Goal: Transaction & Acquisition: Book appointment/travel/reservation

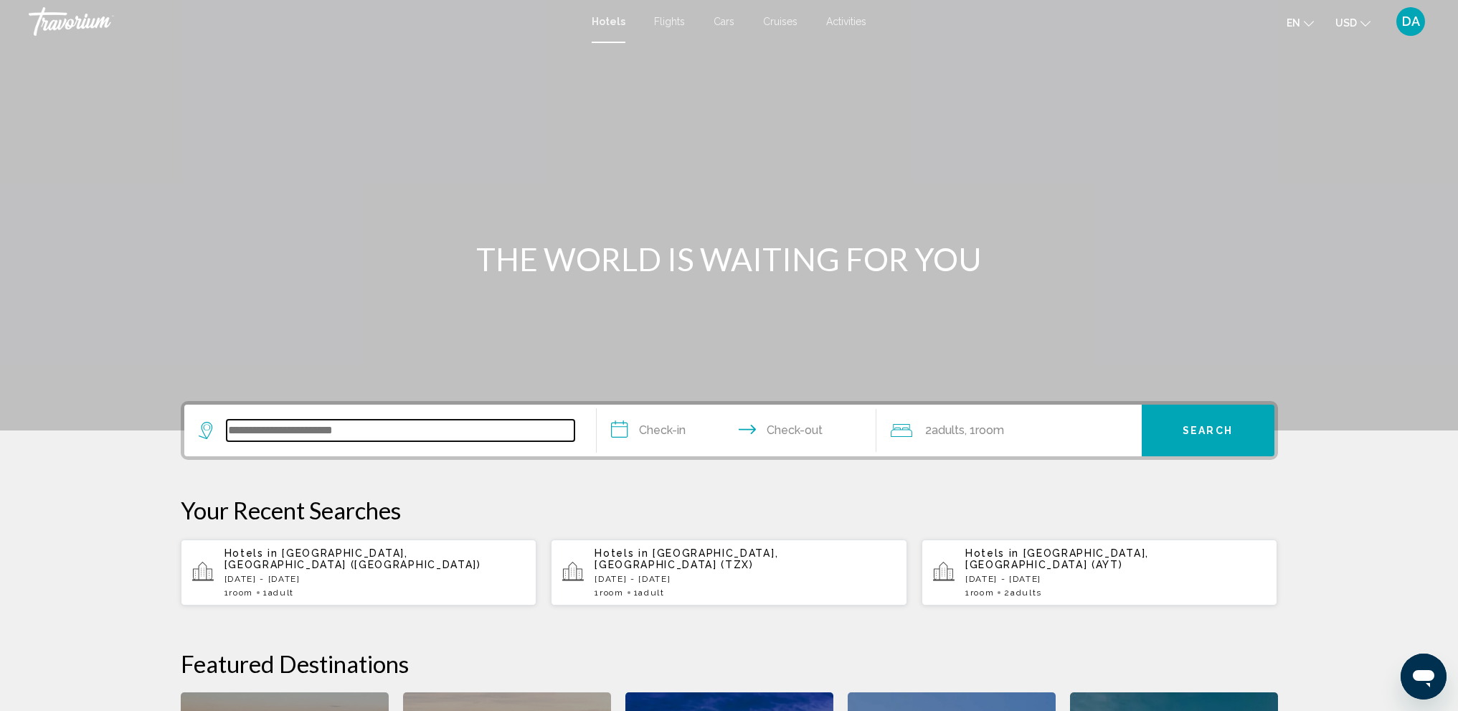
click at [338, 438] on input "Search widget" at bounding box center [401, 431] width 348 height 22
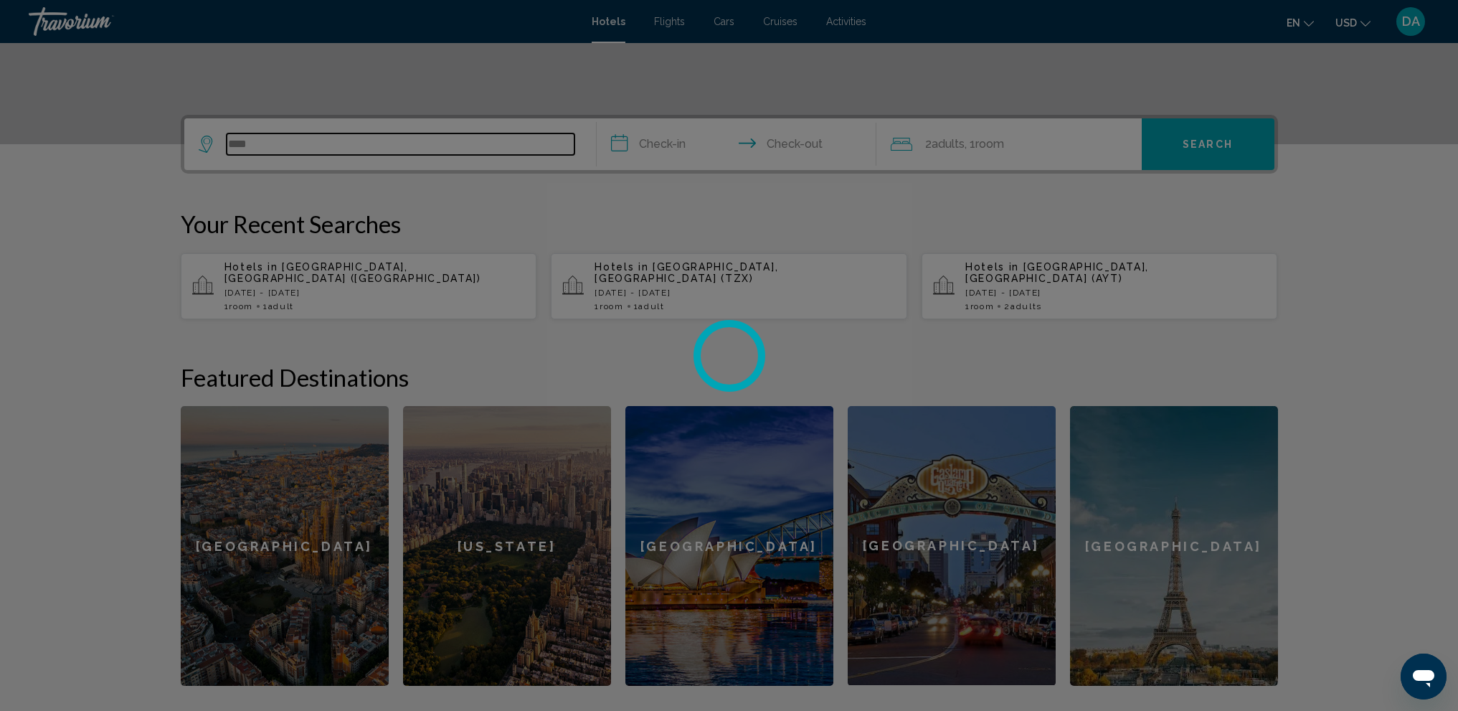
scroll to position [283, 0]
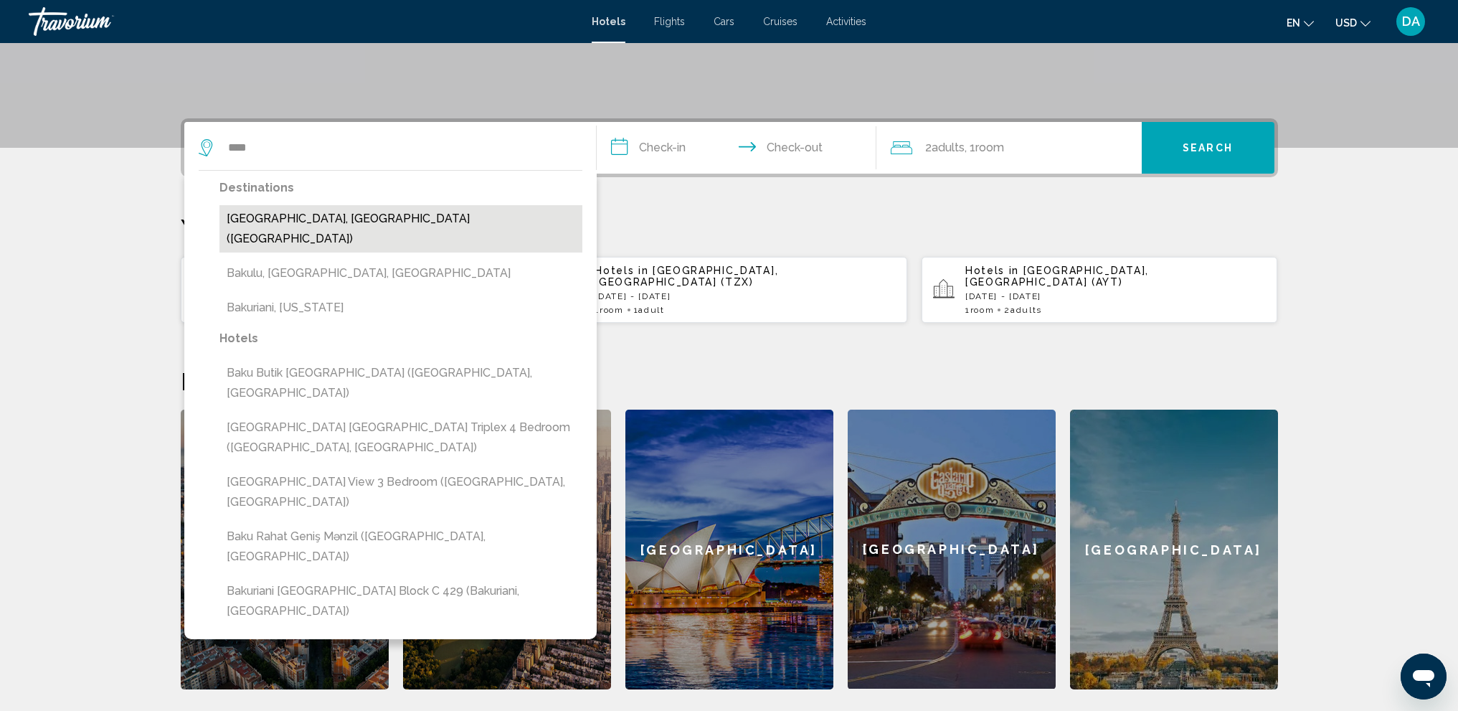
click at [463, 217] on button "[GEOGRAPHIC_DATA], [GEOGRAPHIC_DATA] ([GEOGRAPHIC_DATA])" at bounding box center [400, 228] width 363 height 47
type input "**********"
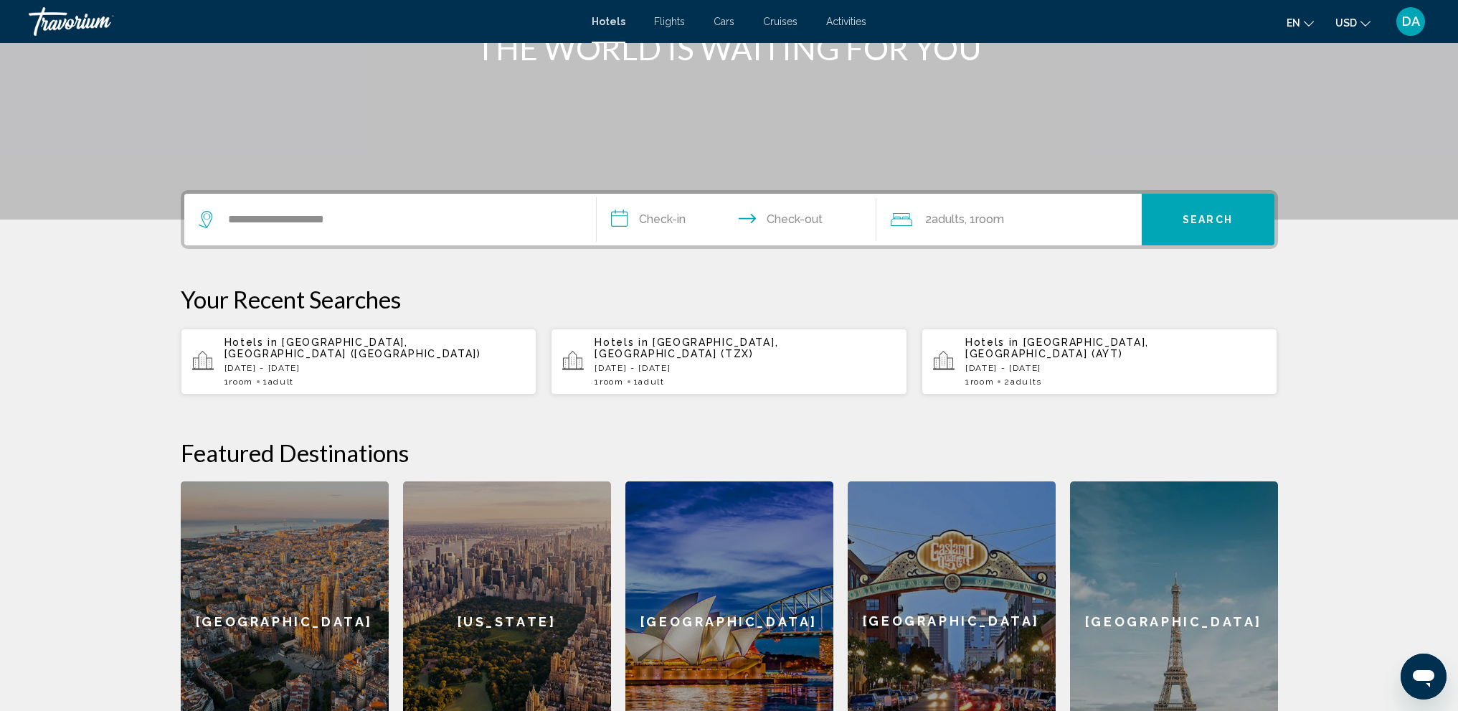
click at [672, 222] on input "**********" at bounding box center [739, 222] width 285 height 56
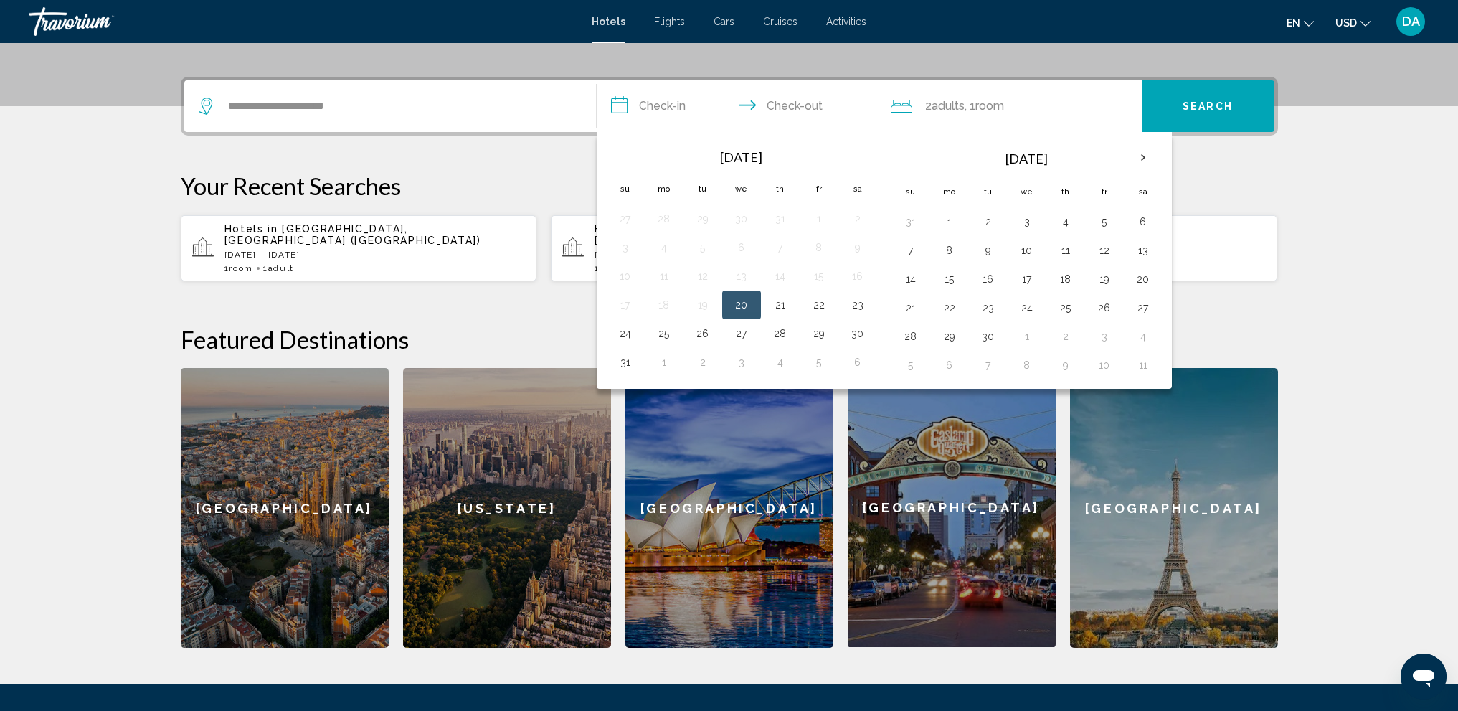
scroll to position [354, 0]
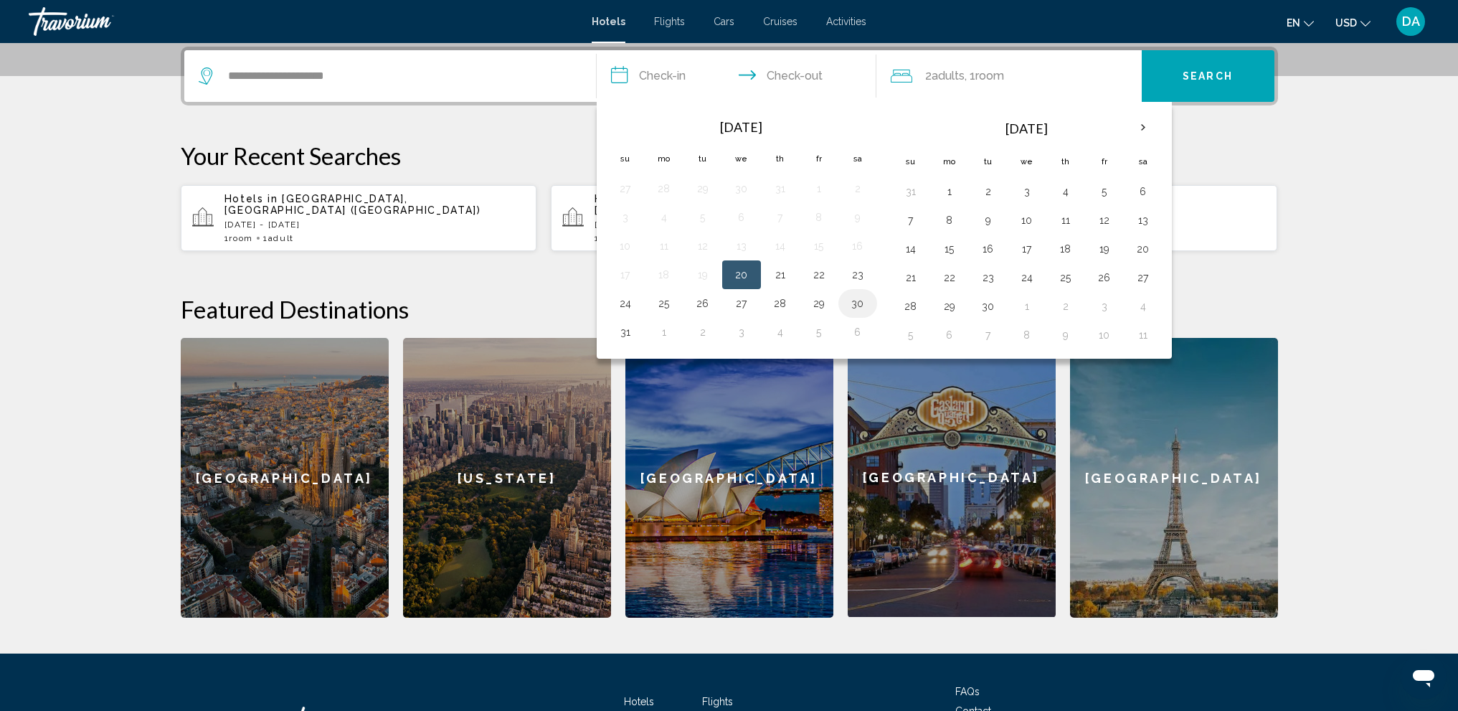
click at [854, 301] on button "30" at bounding box center [857, 303] width 23 height 20
click at [630, 331] on button "31" at bounding box center [625, 332] width 23 height 20
type input "**********"
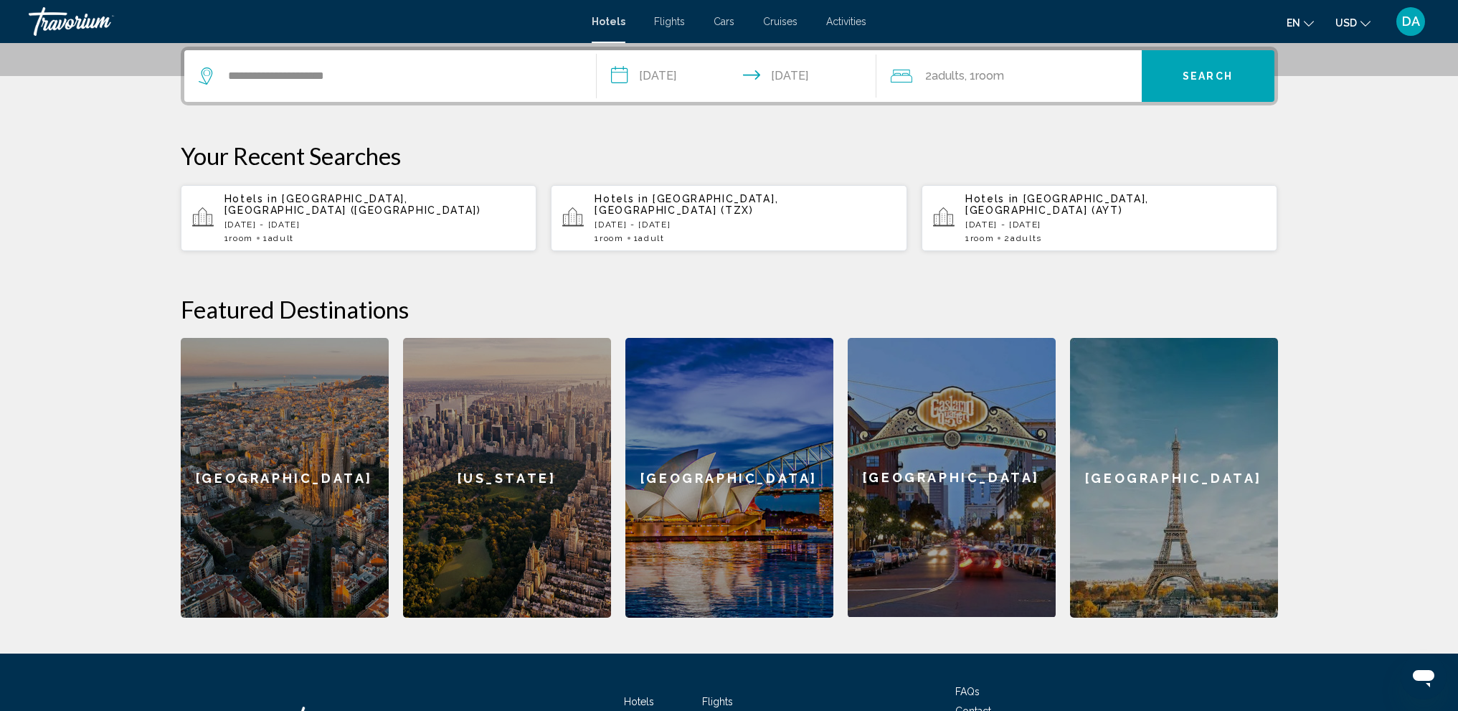
click at [939, 78] on span "Adults" at bounding box center [948, 76] width 33 height 14
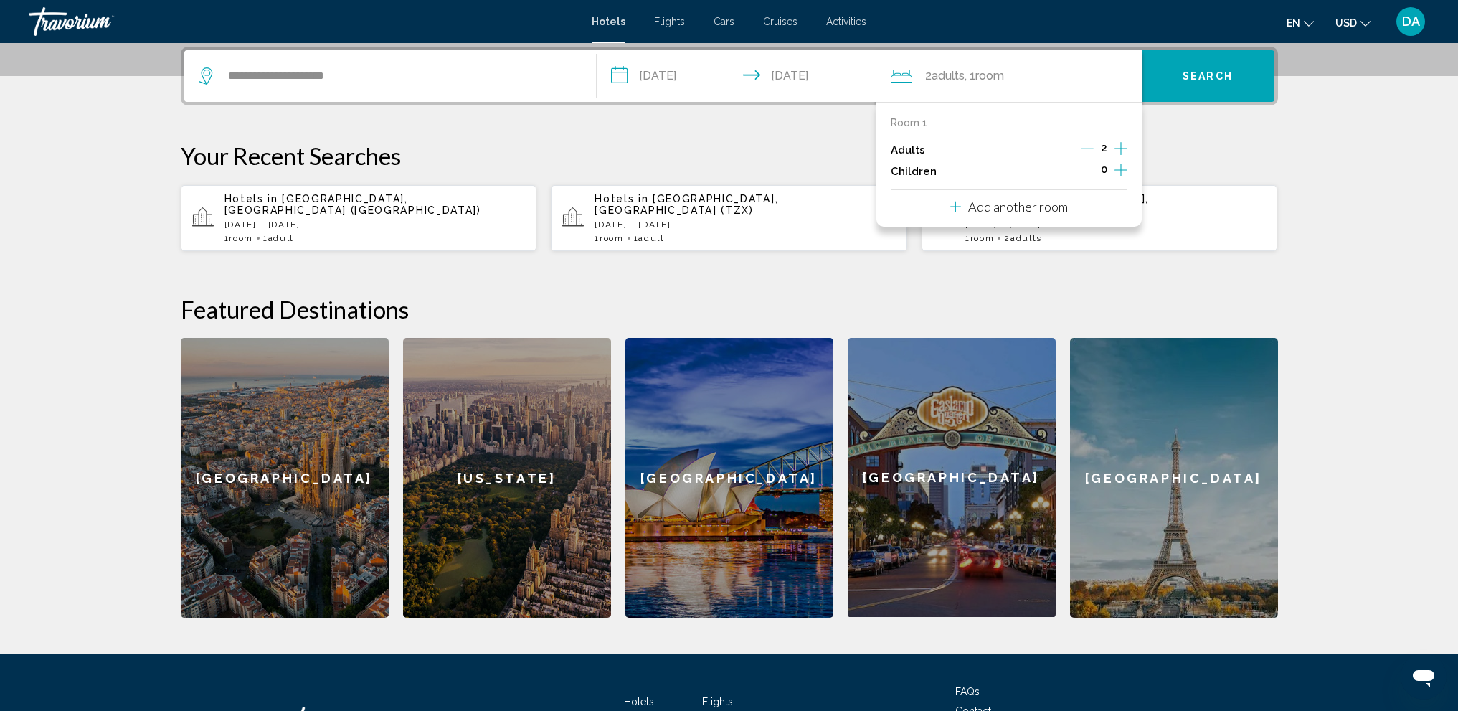
click at [1082, 148] on icon "Decrement adults" at bounding box center [1087, 148] width 13 height 1
click at [1208, 151] on p "Your Recent Searches" at bounding box center [729, 155] width 1097 height 29
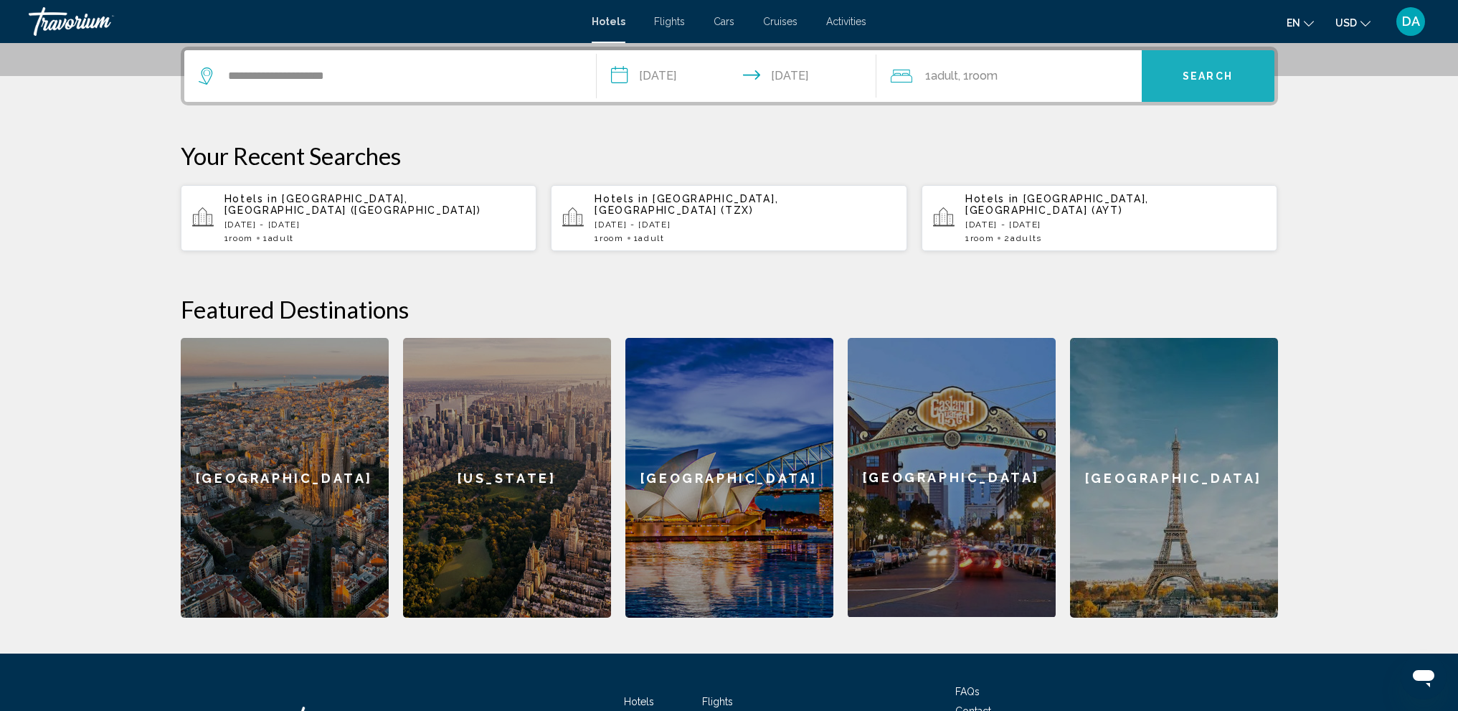
click at [1188, 77] on span "Search" at bounding box center [1208, 76] width 50 height 11
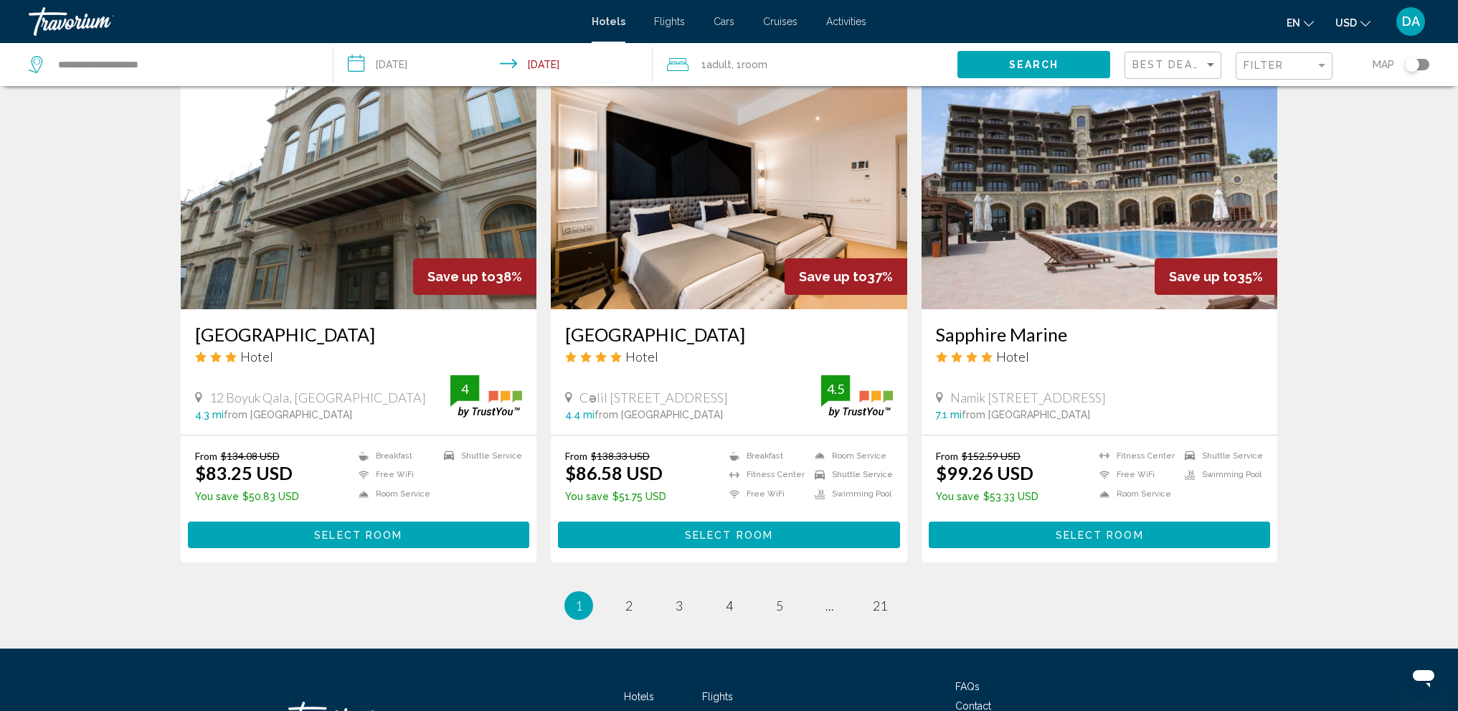
scroll to position [1706, 0]
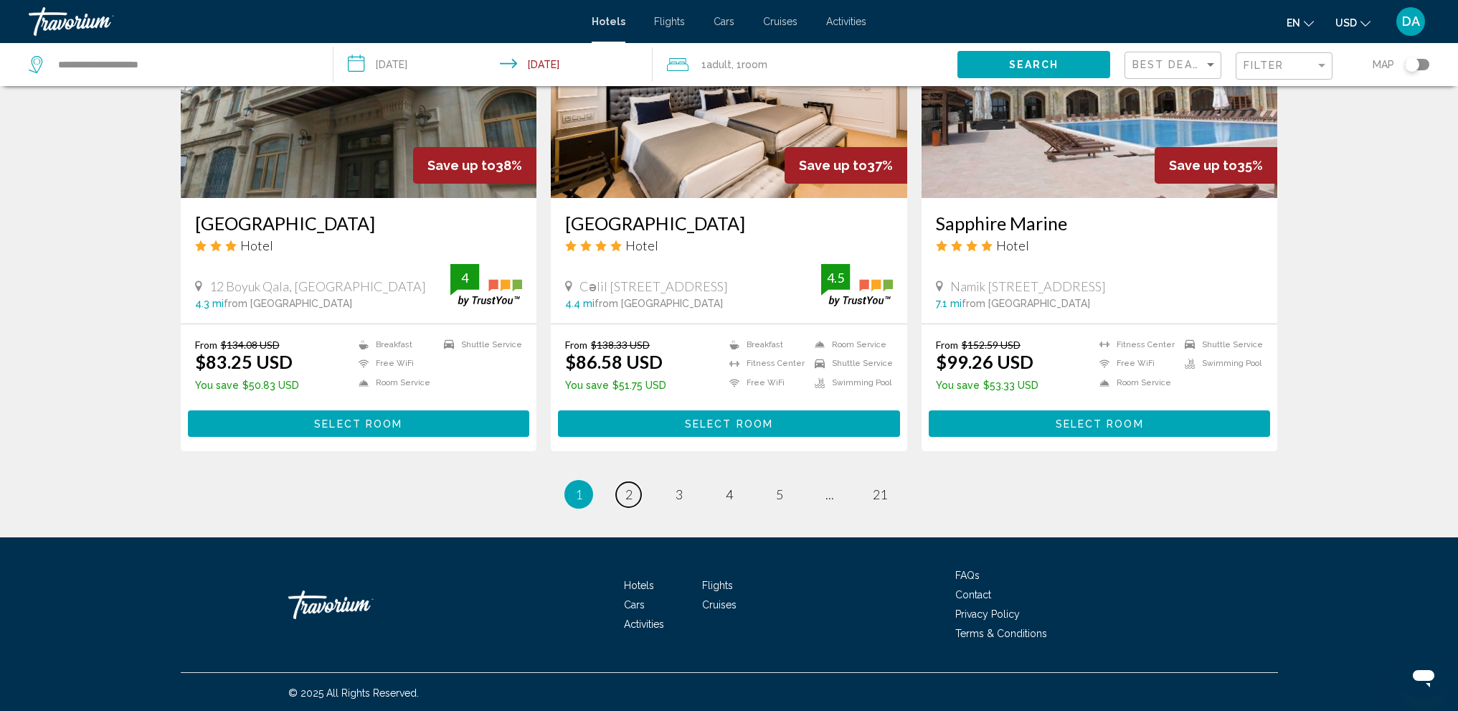
drag, startPoint x: 625, startPoint y: 492, endPoint x: 741, endPoint y: 464, distance: 119.5
click at [625, 493] on span "2" at bounding box center [628, 494] width 7 height 16
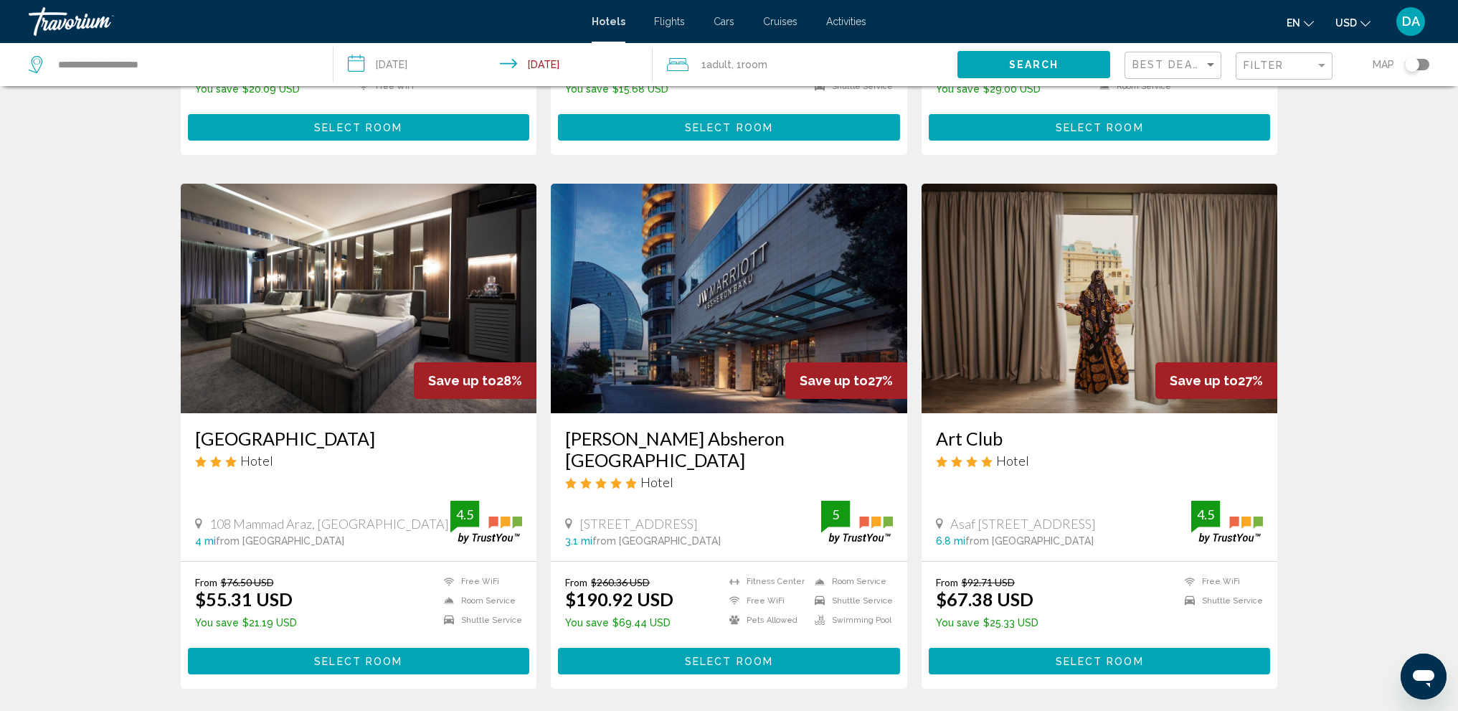
scroll to position [1506, 0]
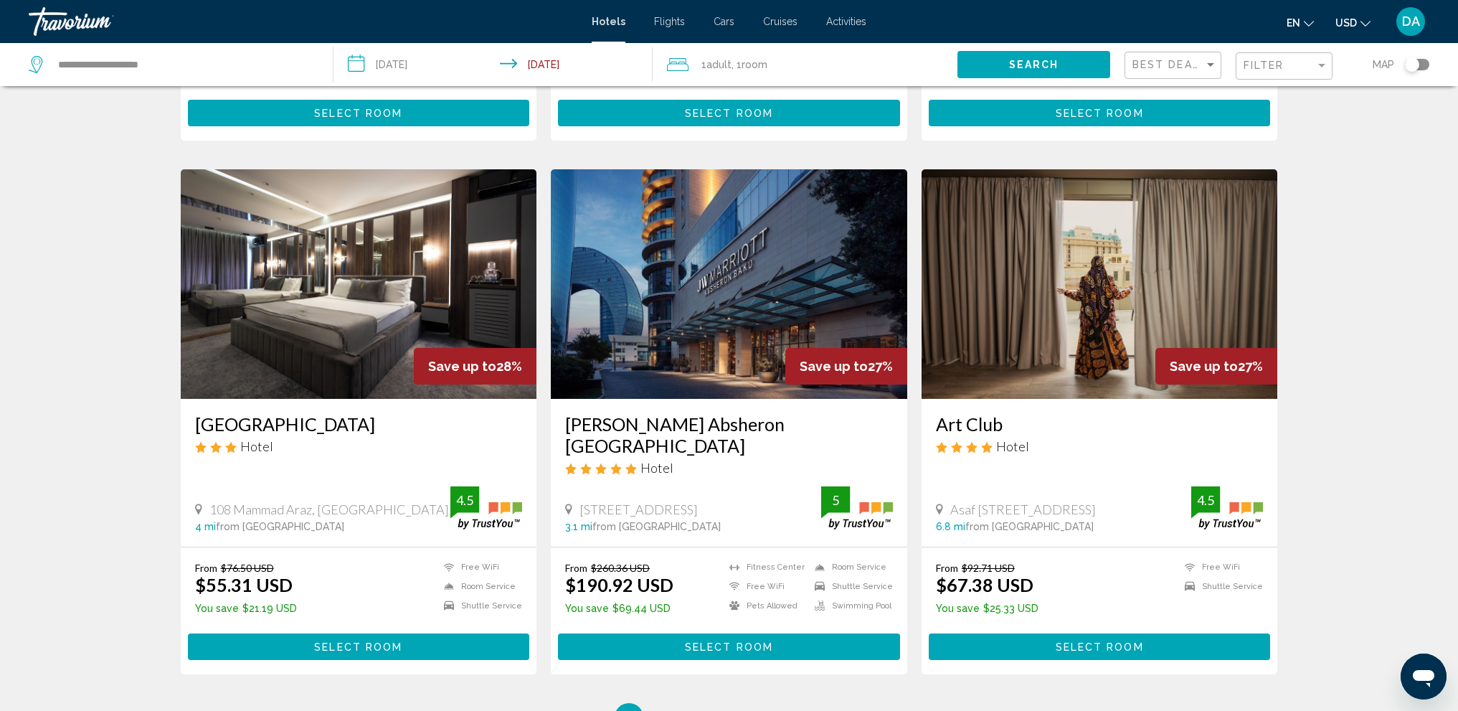
drag, startPoint x: 679, startPoint y: 696, endPoint x: 1058, endPoint y: 588, distance: 393.8
click at [676, 709] on span "3" at bounding box center [679, 717] width 7 height 16
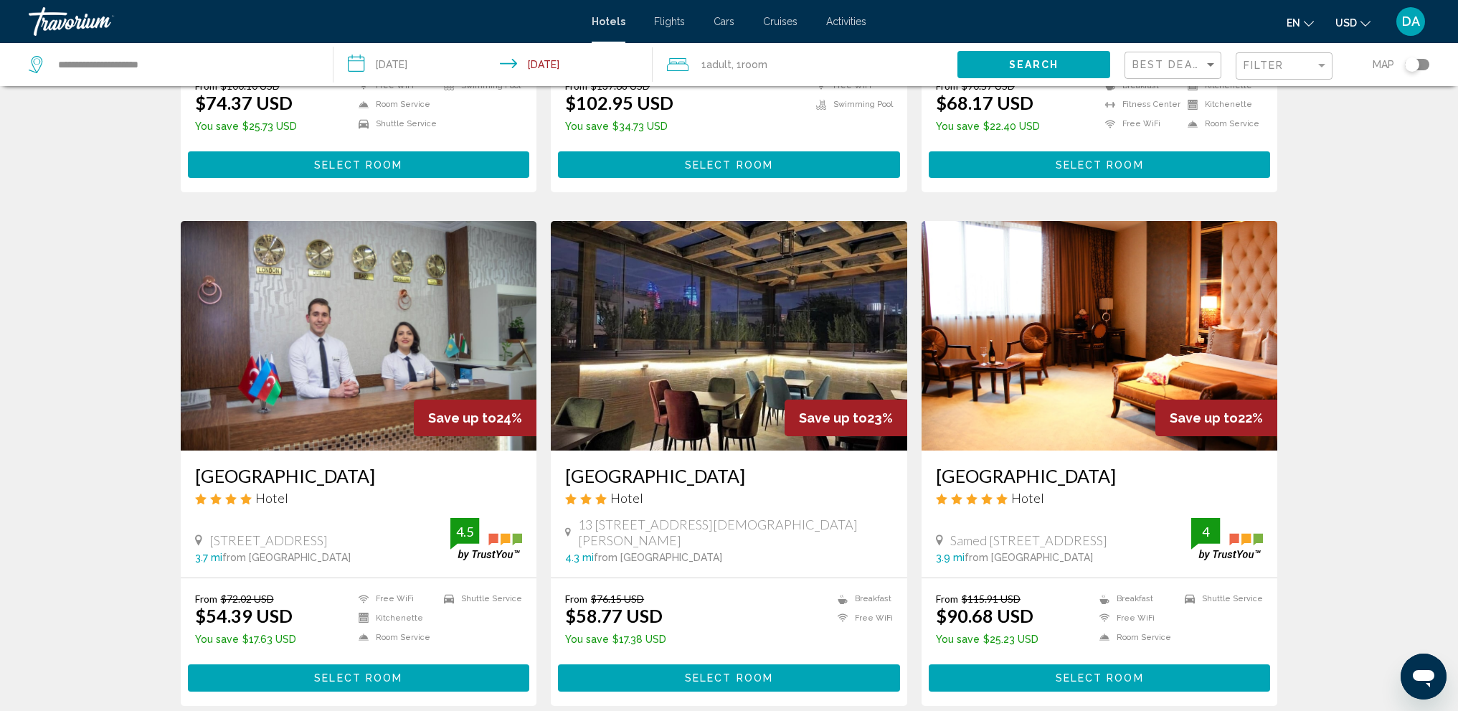
scroll to position [430, 0]
